Goal: Information Seeking & Learning: Learn about a topic

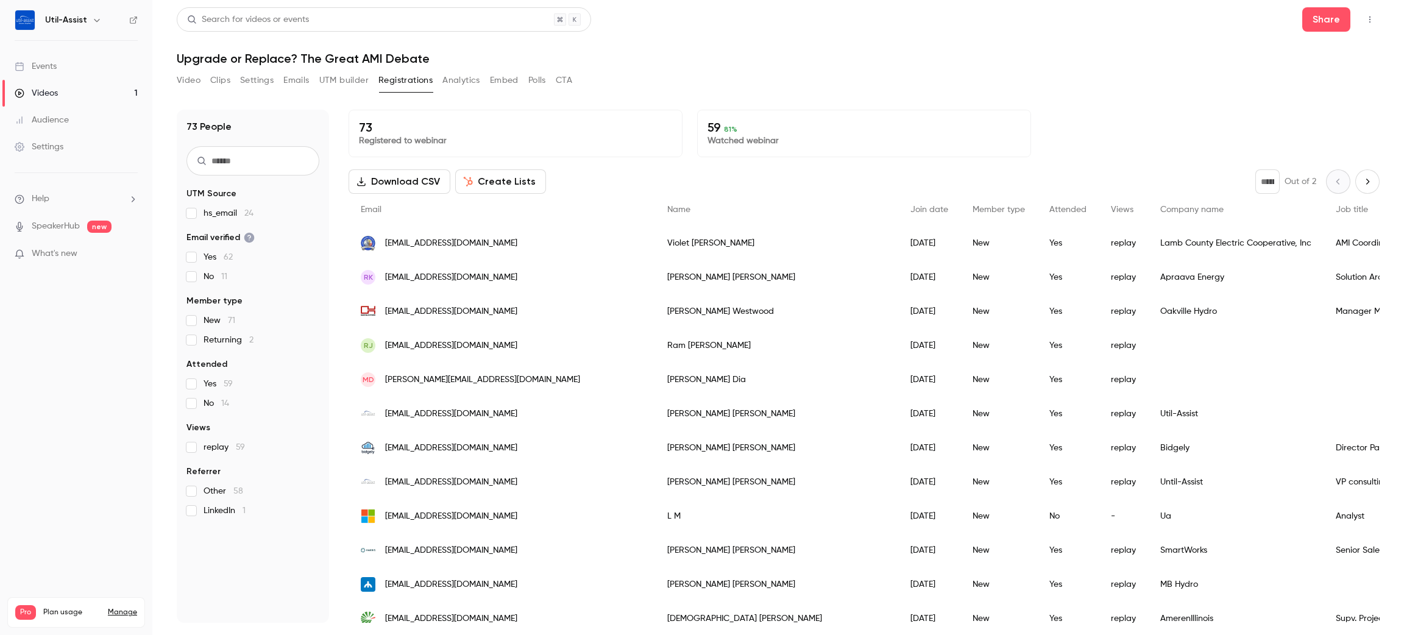
click at [860, 54] on h1 "Upgrade or Replace? The Great AMI Debate" at bounding box center [778, 58] width 1203 height 15
click at [60, 262] on li "What's new" at bounding box center [76, 254] width 123 height 15
click at [61, 256] on span "What's new" at bounding box center [55, 253] width 46 height 13
click at [1052, 69] on div at bounding box center [702, 317] width 1404 height 635
